Goal: Information Seeking & Learning: Learn about a topic

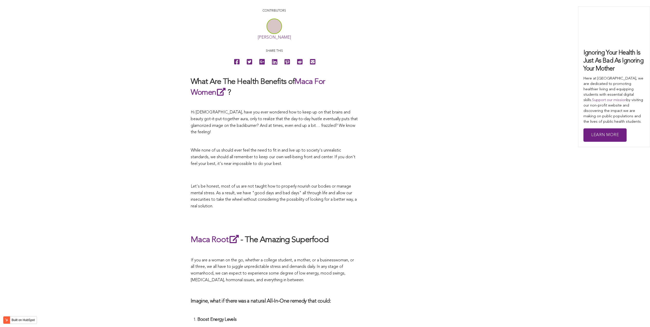
scroll to position [1128, 0]
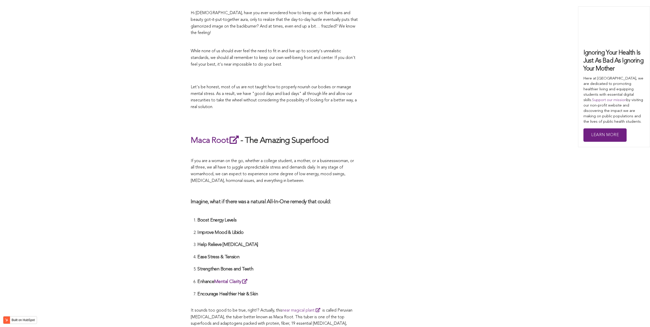
scroll to position [1488, 0]
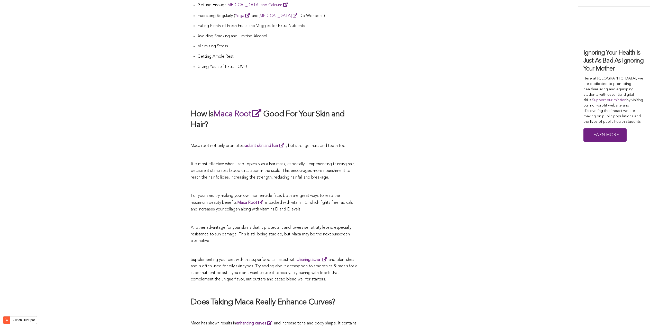
click at [253, 163] on p "It is most effective when used topically as a hair mask, especially if experien…" at bounding box center [274, 171] width 167 height 20
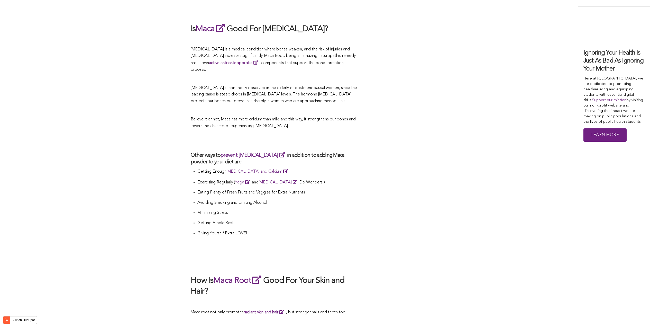
click at [304, 168] on li "Getting Enough [MEDICAL_DATA] and Calcium" at bounding box center [277, 173] width 160 height 11
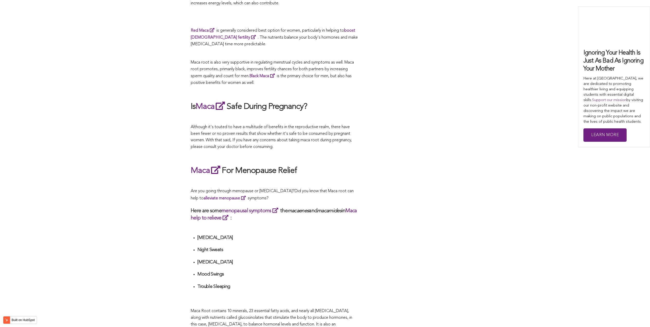
click at [405, 163] on div "CONTRIBUTORS [PERSON_NAME] Share this What Are The Health Benefits of Maca For …" at bounding box center [325, 187] width 269 height 1819
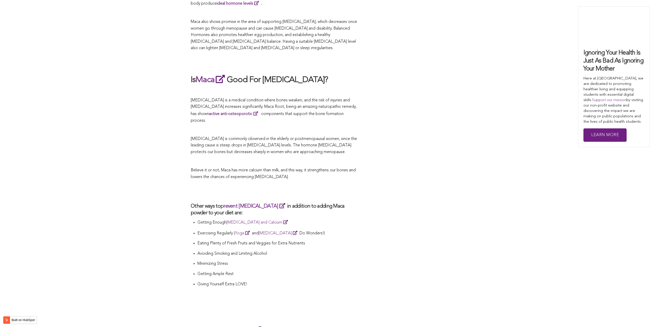
scroll to position [997, 0]
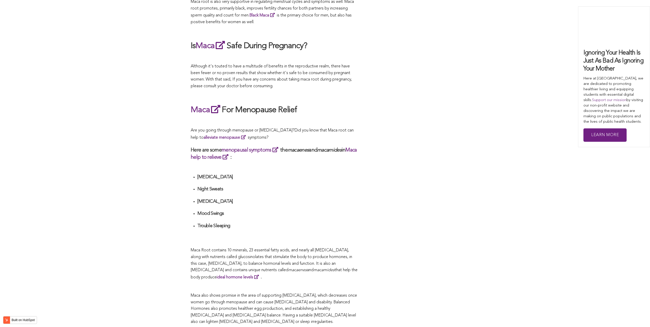
click at [348, 163] on div "What Are The Health Benefits of Maca For Women ? Hi [DEMOGRAPHIC_DATA], have yo…" at bounding box center [274, 160] width 167 height 1750
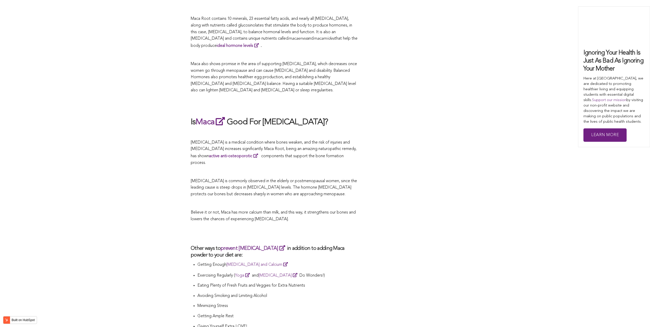
scroll to position [1395, 0]
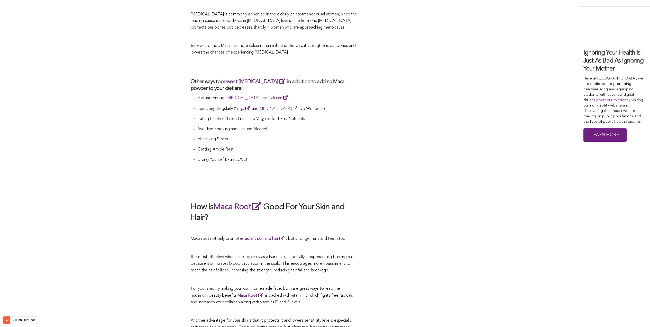
click at [300, 173] on p at bounding box center [274, 176] width 167 height 7
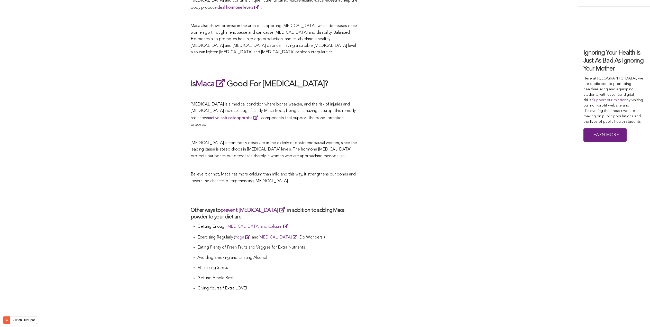
scroll to position [1241, 0]
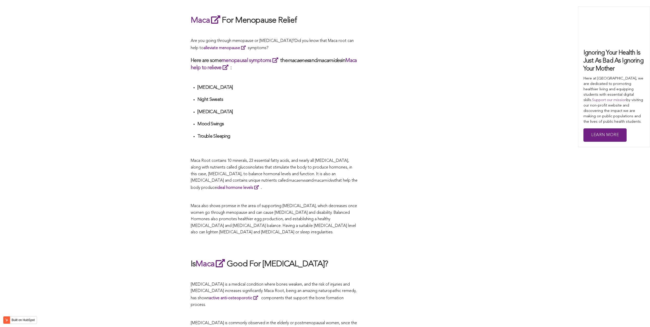
scroll to position [1274, 0]
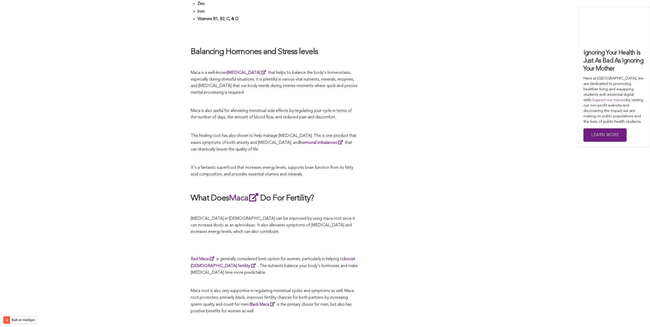
click at [260, 166] on span "It's a fantastic superfood that increases energy levels, supports brain functio…" at bounding box center [272, 171] width 162 height 11
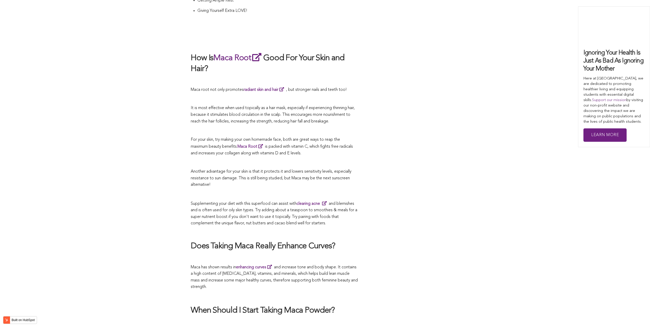
scroll to position [1042, 0]
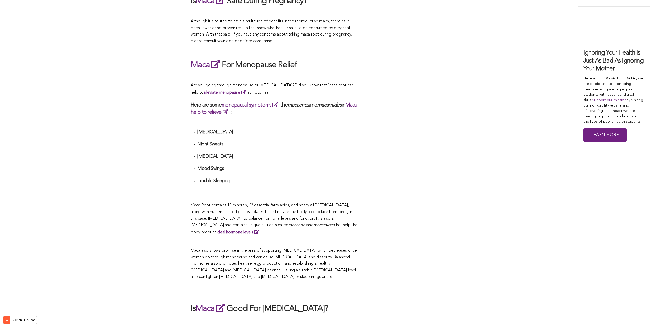
click at [404, 163] on div "CONTRIBUTORS [PERSON_NAME] Share this What Are The Health Benefits of Maca For …" at bounding box center [325, 81] width 269 height 1819
click at [367, 267] on div "CONTRIBUTORS [PERSON_NAME] Share this What Are The Health Benefits of Maca For …" at bounding box center [325, 81] width 269 height 1819
